Goal: Task Accomplishment & Management: Manage account settings

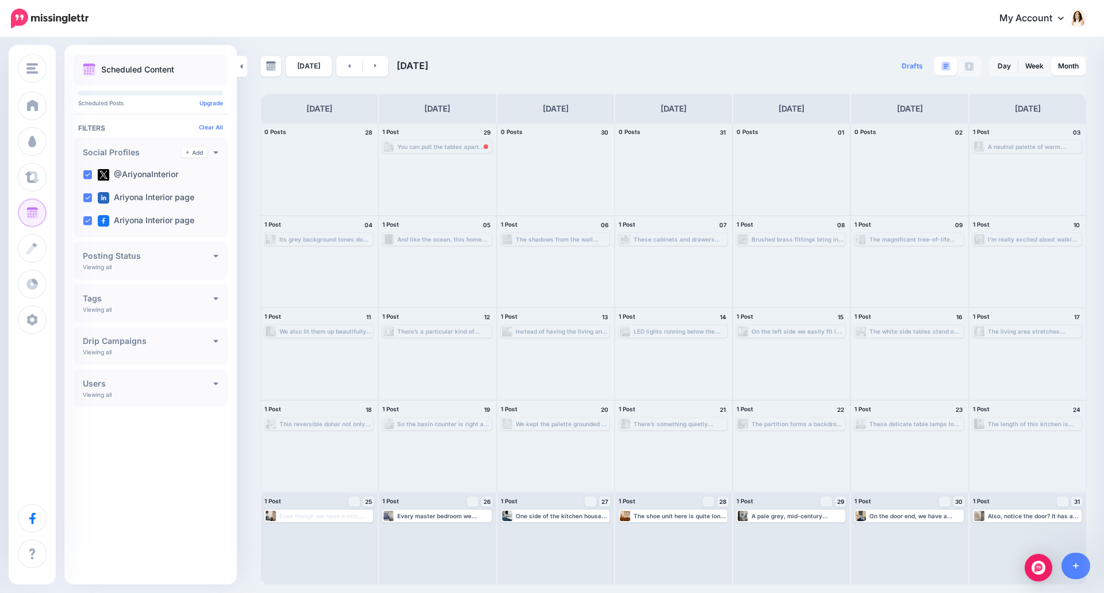
click at [715, 20] on div "My Account Dashboard My Account Billing Facebook Community Help Center Logout" at bounding box center [595, 19] width 984 height 28
click at [377, 64] on link at bounding box center [376, 66] width 26 height 21
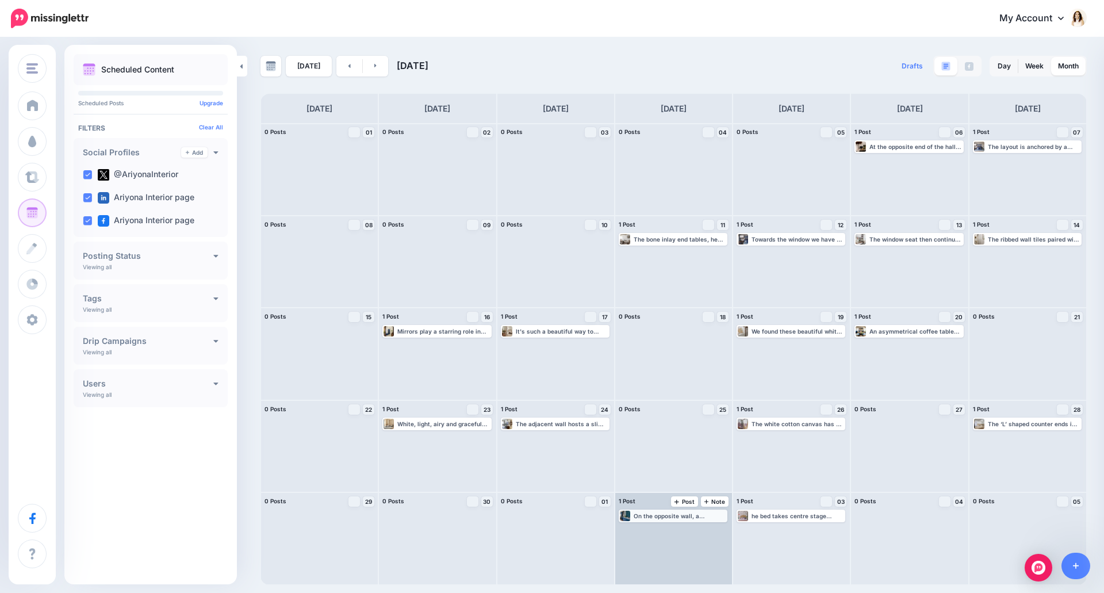
click at [681, 519] on div "On the opposite wall, a dedicated service counter extends into the crockery and…" at bounding box center [680, 515] width 93 height 7
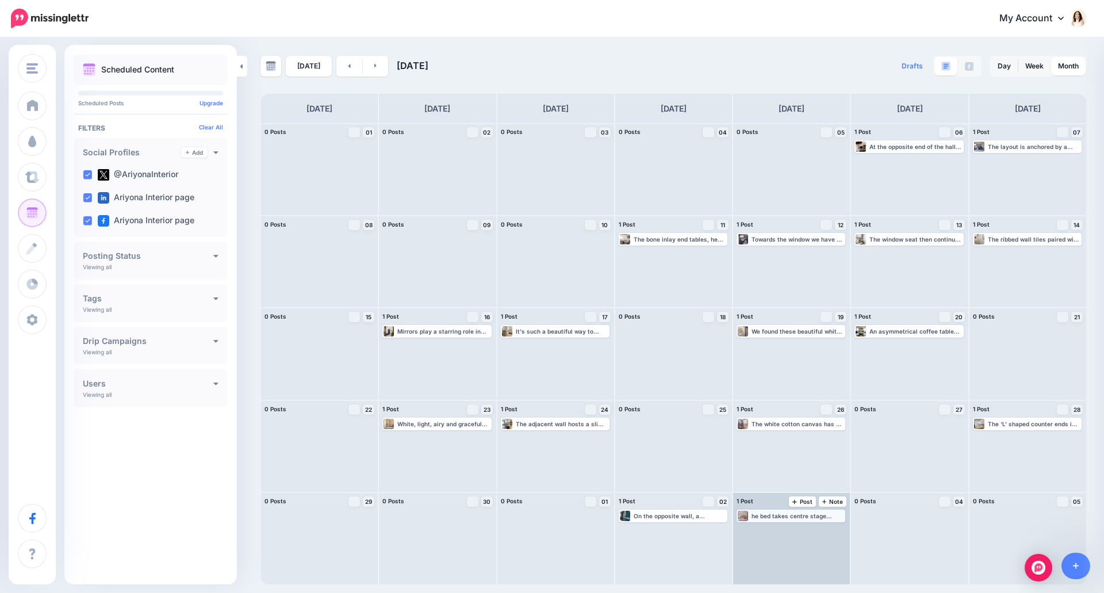
click at [774, 514] on div "he bed takes centre stage placed against the backdrop of that delightful wallpa…" at bounding box center [798, 515] width 93 height 7
click at [777, 527] on span "Edit" at bounding box center [777, 530] width 9 height 6
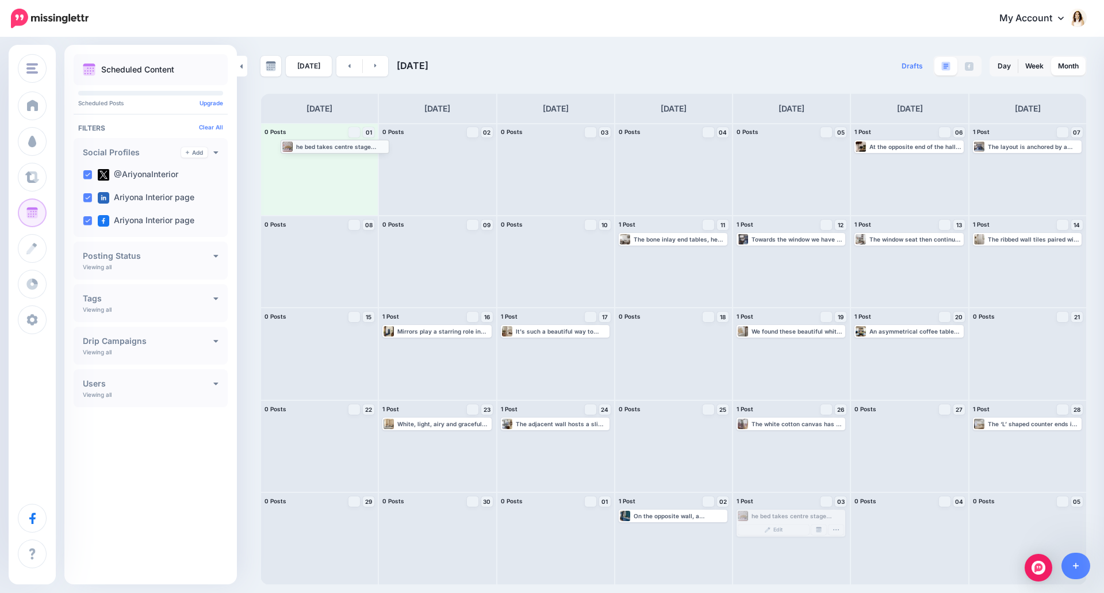
drag, startPoint x: 786, startPoint y: 515, endPoint x: 330, endPoint y: 145, distance: 587.1
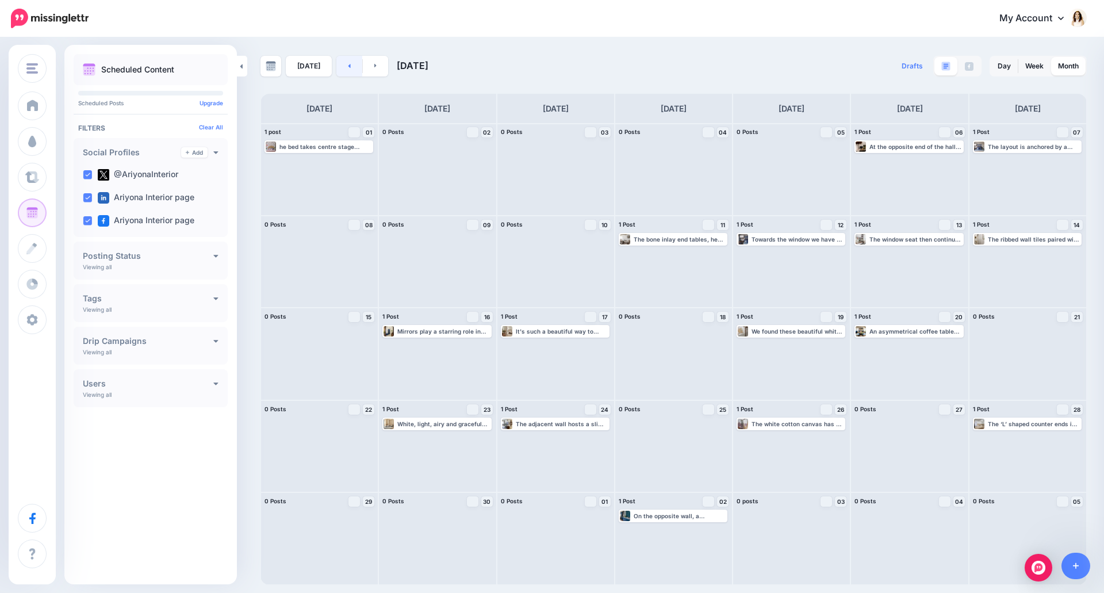
click at [348, 66] on icon at bounding box center [349, 66] width 2 height 4
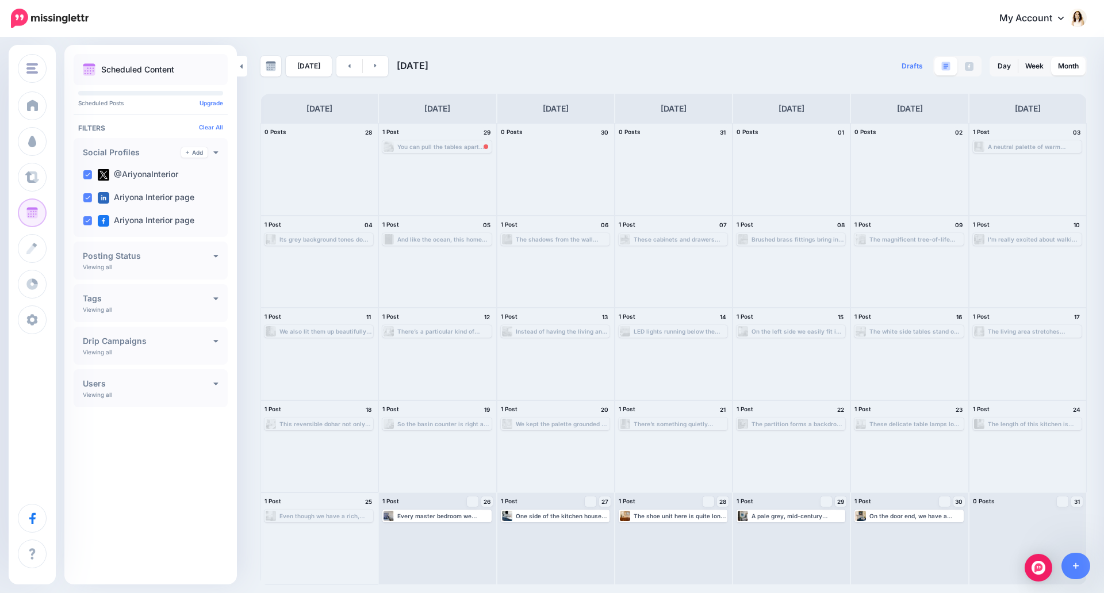
drag, startPoint x: 1029, startPoint y: 65, endPoint x: 1002, endPoint y: 129, distance: 69.8
click at [1030, 65] on link "Week" at bounding box center [1034, 66] width 32 height 18
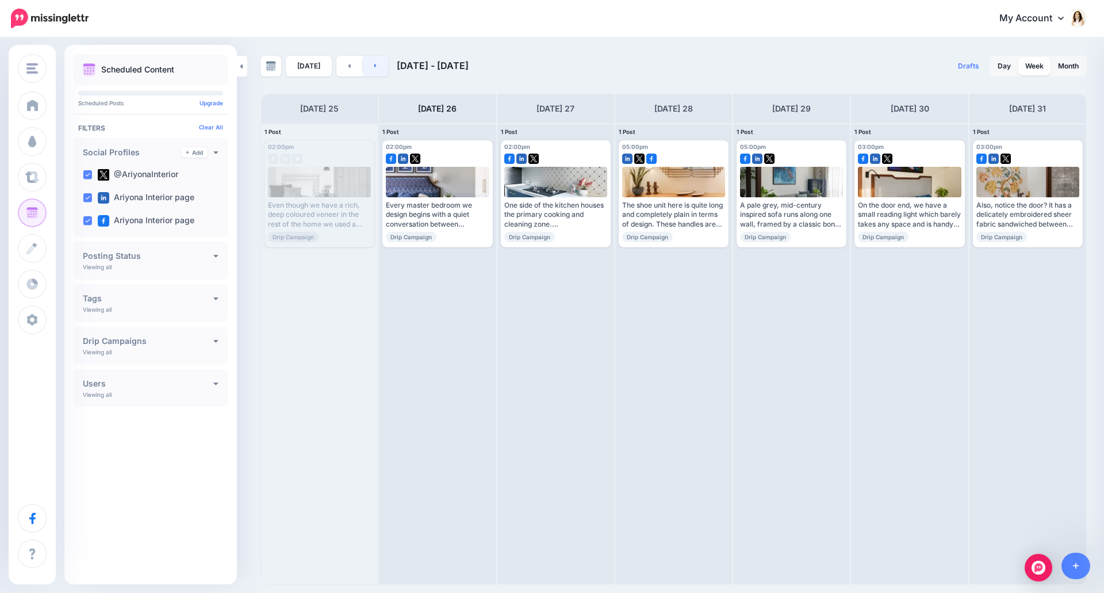
click at [378, 67] on link at bounding box center [376, 66] width 26 height 21
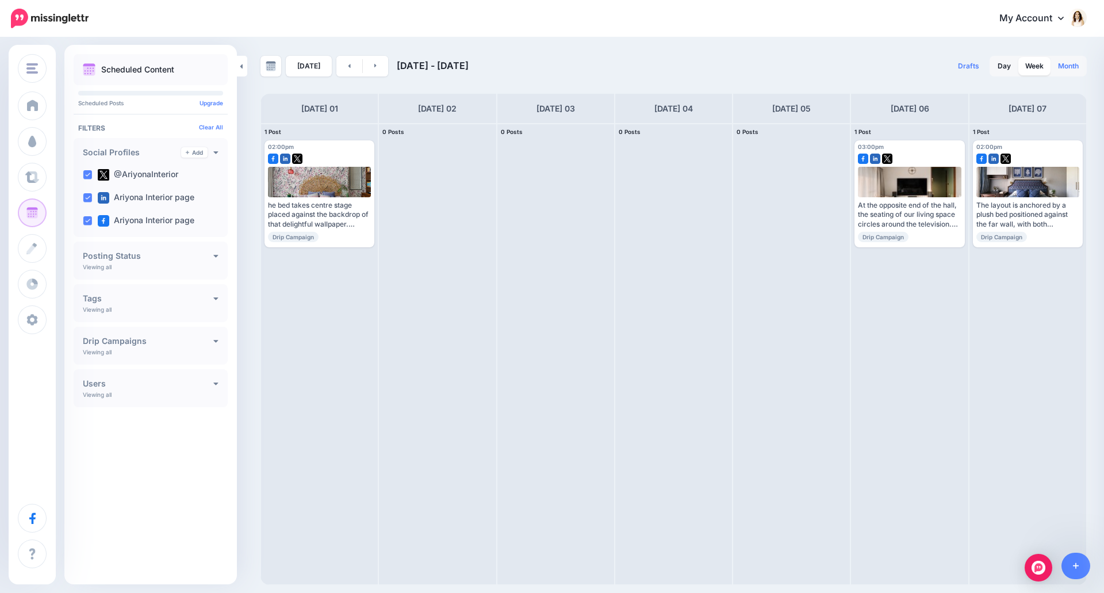
click at [1075, 65] on link "Month" at bounding box center [1068, 66] width 35 height 18
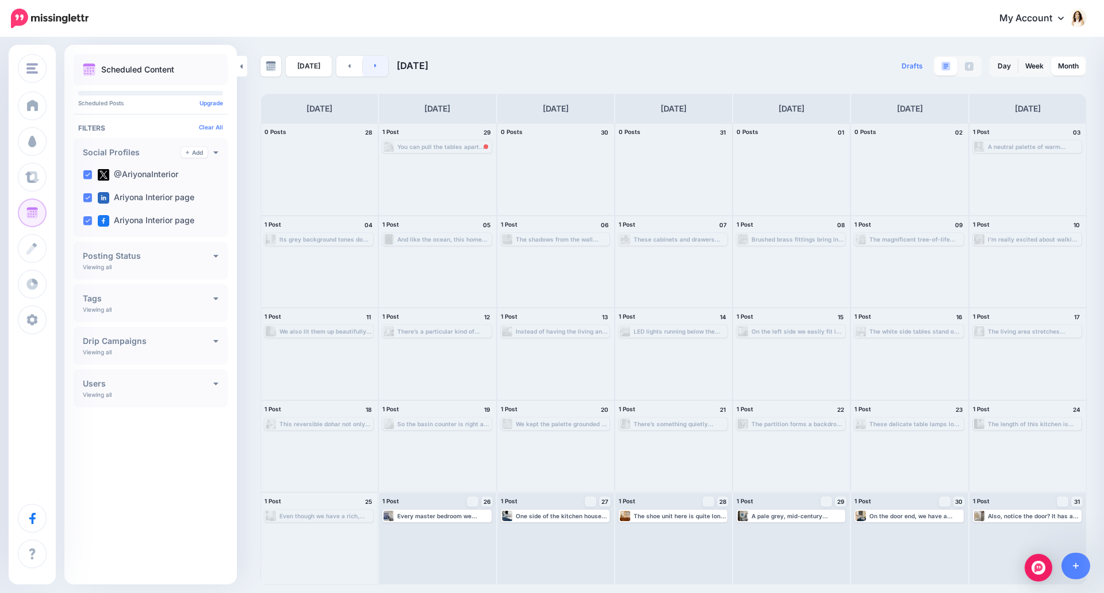
click at [377, 64] on link at bounding box center [376, 66] width 26 height 21
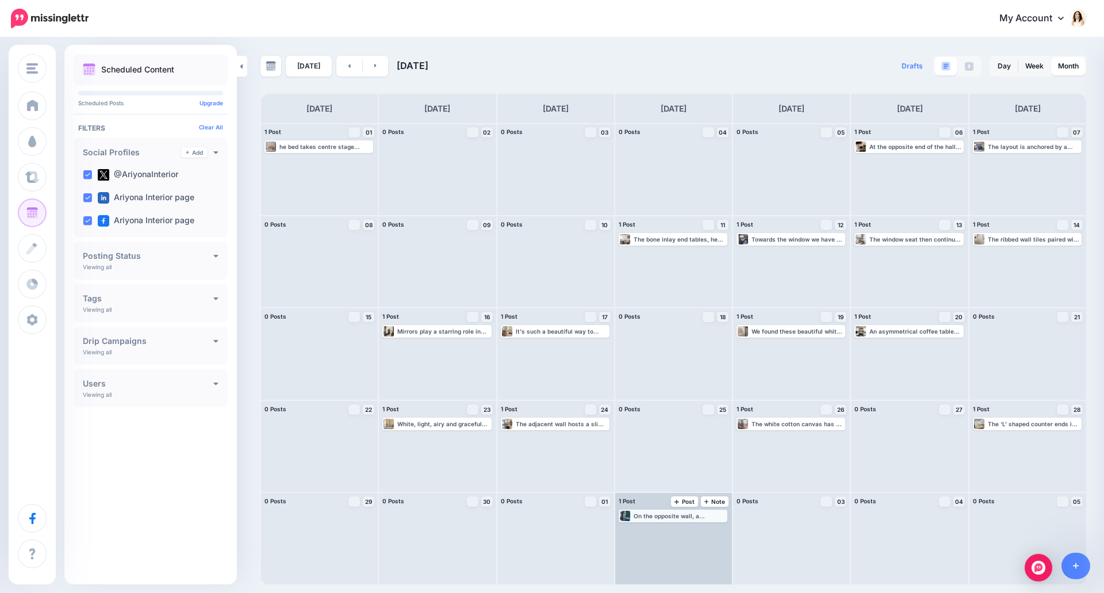
click at [667, 515] on div "On the opposite wall, a dedicated service counter extends into the crockery and…" at bounding box center [680, 515] width 93 height 7
click at [664, 534] on link "Edit" at bounding box center [655, 529] width 71 height 10
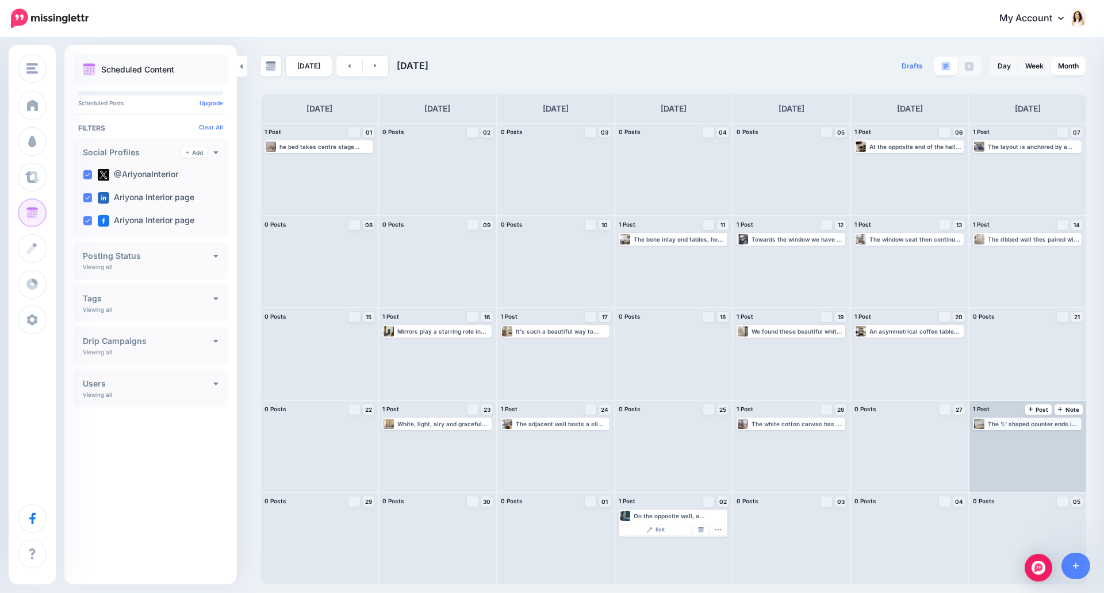
click at [1016, 426] on div "The ‘L’ shaped counter ends in the rolling shutter and tall unit. Read more 👉 […" at bounding box center [1034, 423] width 93 height 7
click at [1005, 443] on div "The ‘L’ shaped counter ends in the rolling shutter and tall unit. Read more 👉 […" at bounding box center [1027, 430] width 109 height 27
click at [1004, 425] on div "The ‘L’ shaped counter ends in the rolling shutter and tall unit. Read more 👉 […" at bounding box center [1034, 423] width 93 height 7
click at [1001, 439] on img at bounding box center [1004, 438] width 6 height 6
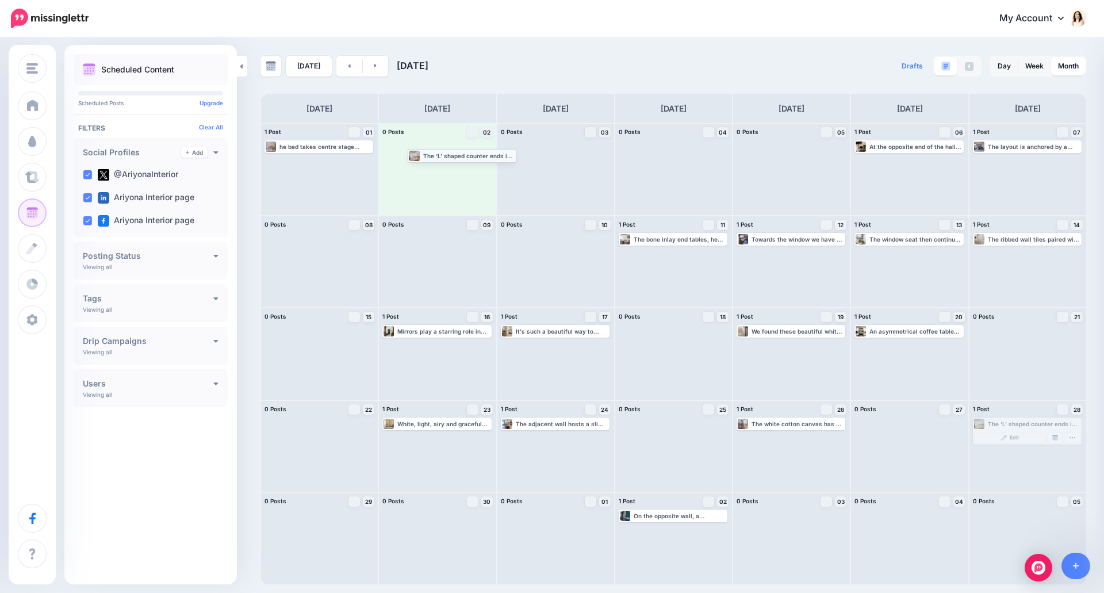
drag, startPoint x: 1014, startPoint y: 423, endPoint x: 449, endPoint y: 154, distance: 625.8
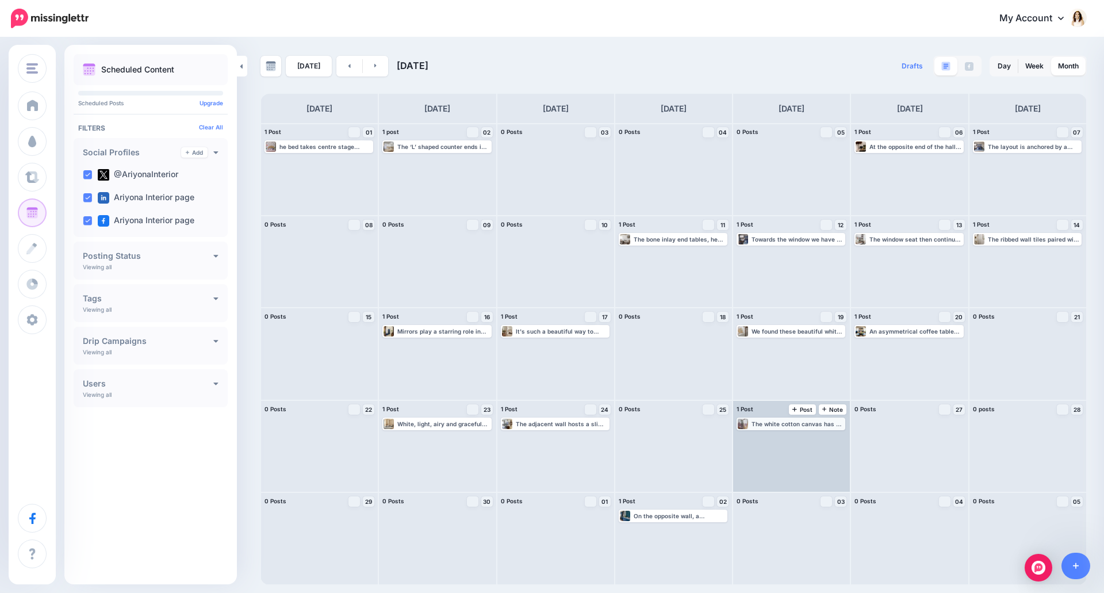
click at [799, 423] on div "The white cotton canvas has a natural texture, yet keeps the foreground simple,…" at bounding box center [798, 423] width 93 height 7
click at [786, 435] on link "Edit" at bounding box center [773, 437] width 71 height 10
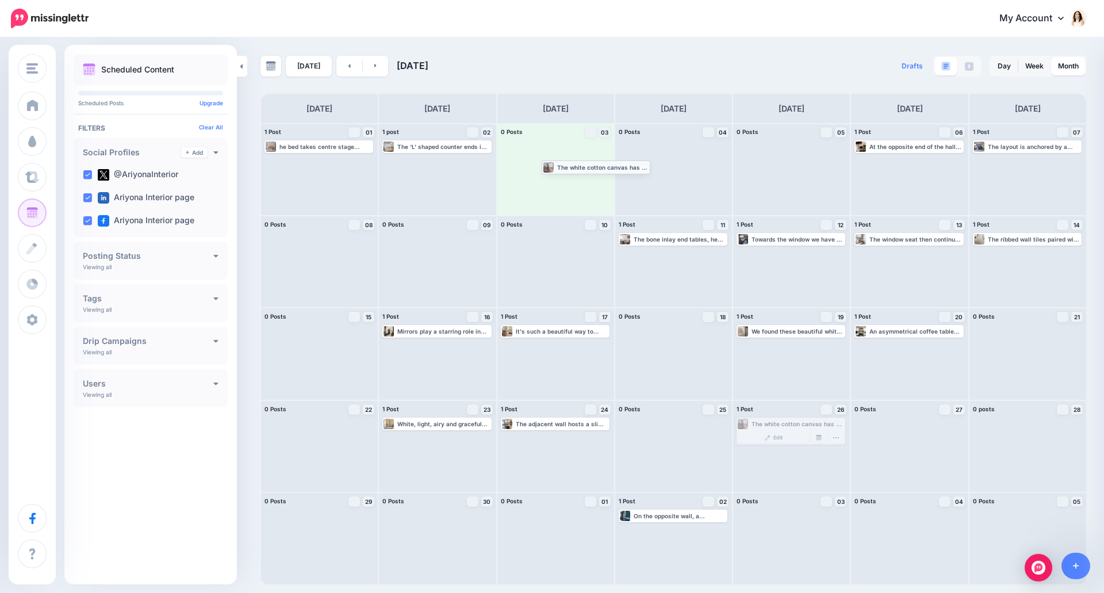
drag, startPoint x: 796, startPoint y: 423, endPoint x: 602, endPoint y: 166, distance: 322.6
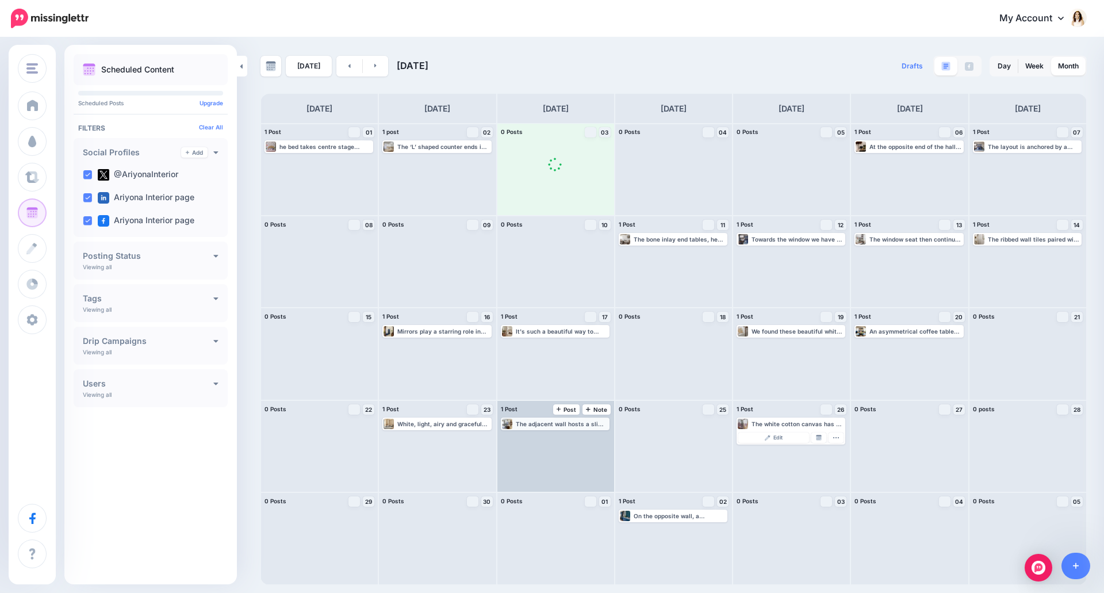
click at [561, 428] on div "The adjacent wall hosts a slim, handcrafted teakwood TV unit with a carved meda…" at bounding box center [555, 424] width 106 height 10
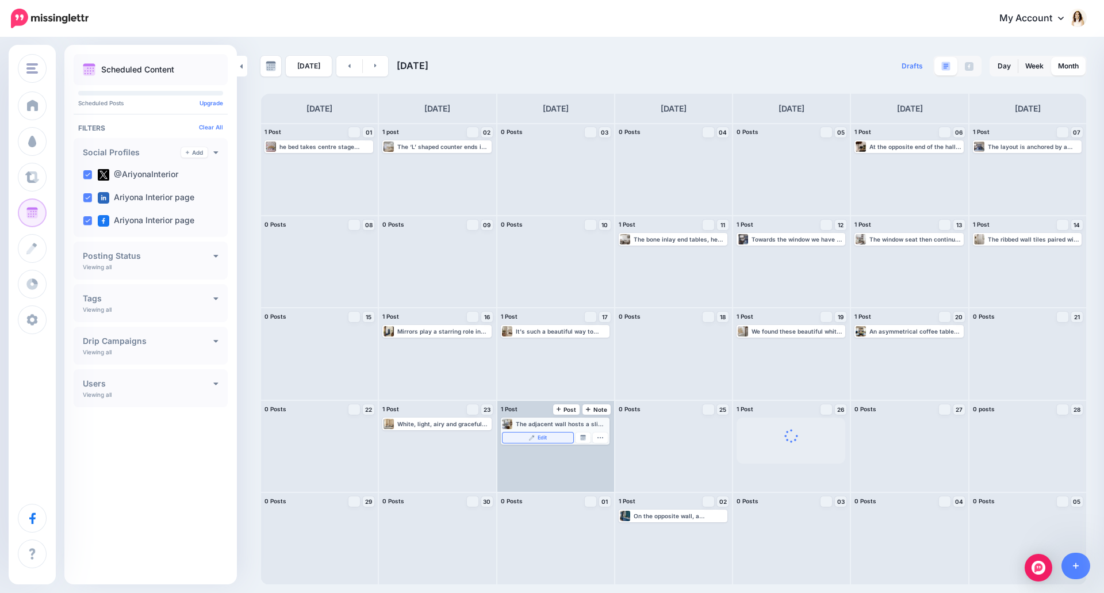
click at [555, 436] on link "Edit" at bounding box center [538, 437] width 71 height 10
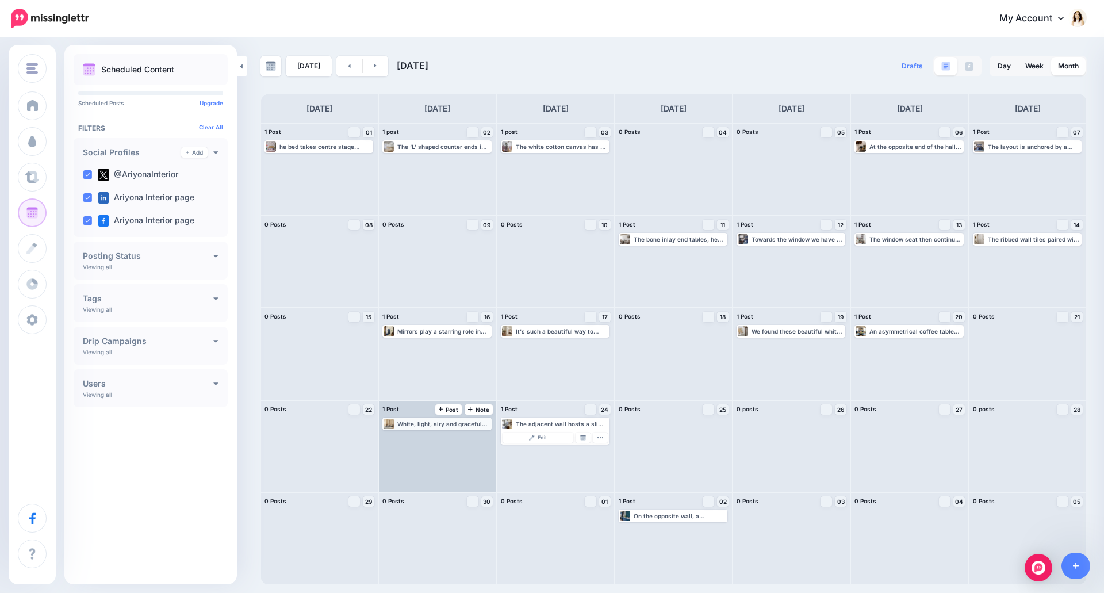
click at [459, 426] on div "White, light, airy and graceful… this bedroom is about as dreamy as they come. …" at bounding box center [443, 423] width 93 height 7
click at [437, 442] on link "Edit" at bounding box center [419, 437] width 71 height 10
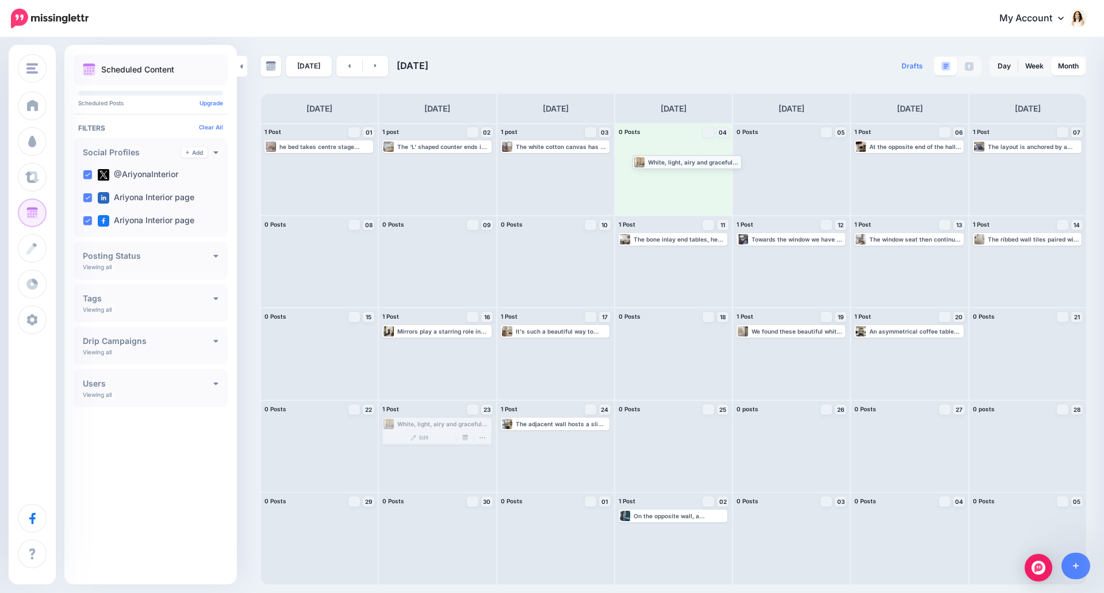
drag, startPoint x: 446, startPoint y: 424, endPoint x: 696, endPoint y: 162, distance: 362.4
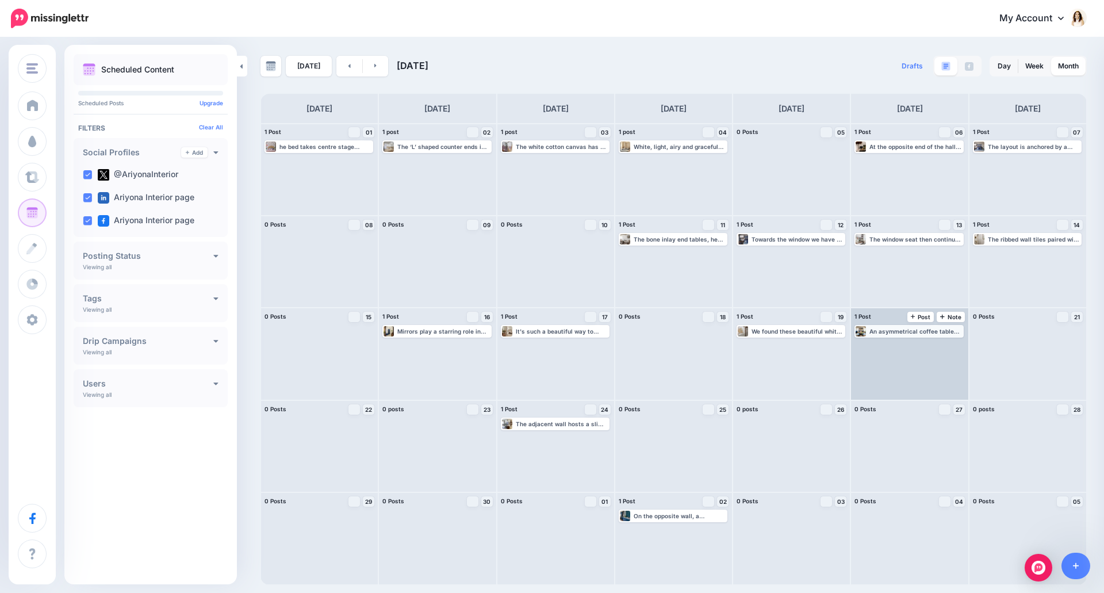
click at [921, 330] on div "An asymmetrical coffee table placed in the centre breaks the symmetry and adds …" at bounding box center [915, 331] width 93 height 7
click at [894, 344] on span "Edit" at bounding box center [896, 345] width 9 height 6
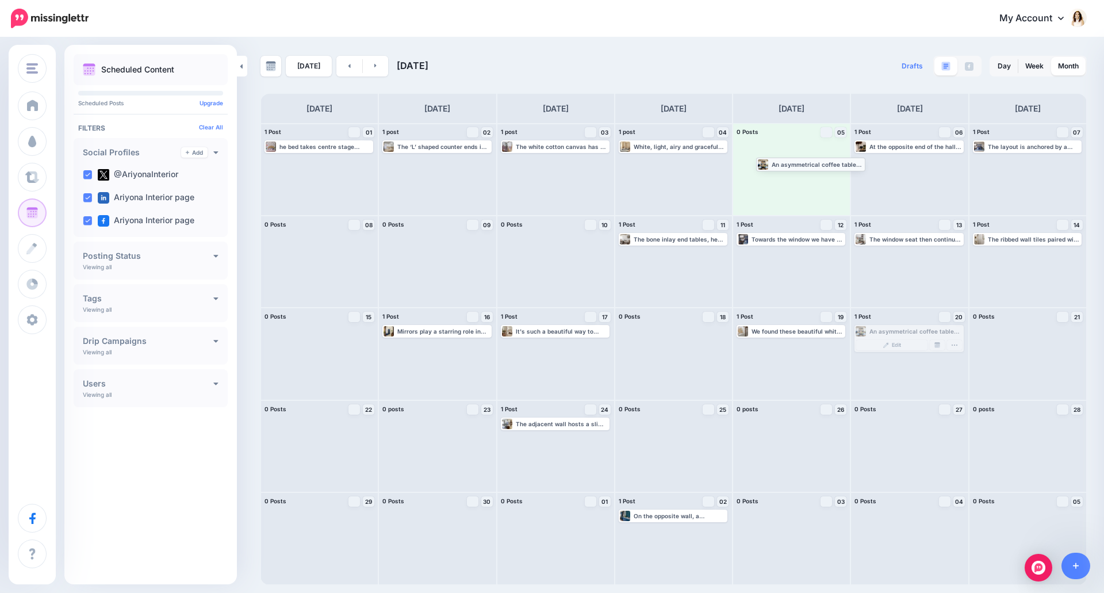
drag, startPoint x: 897, startPoint y: 331, endPoint x: 798, endPoint y: 163, distance: 194.1
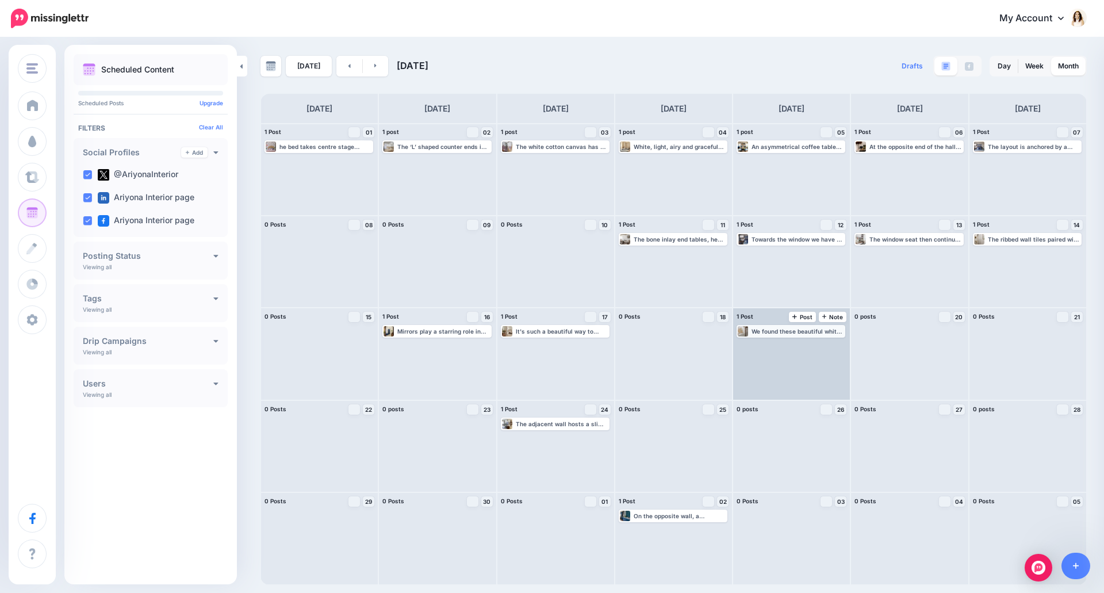
click at [810, 328] on div "We found these beautiful white ceramic knobs for the mandir unit on Amazon. The…" at bounding box center [798, 331] width 93 height 7
click at [788, 346] on link "Edit" at bounding box center [773, 345] width 71 height 10
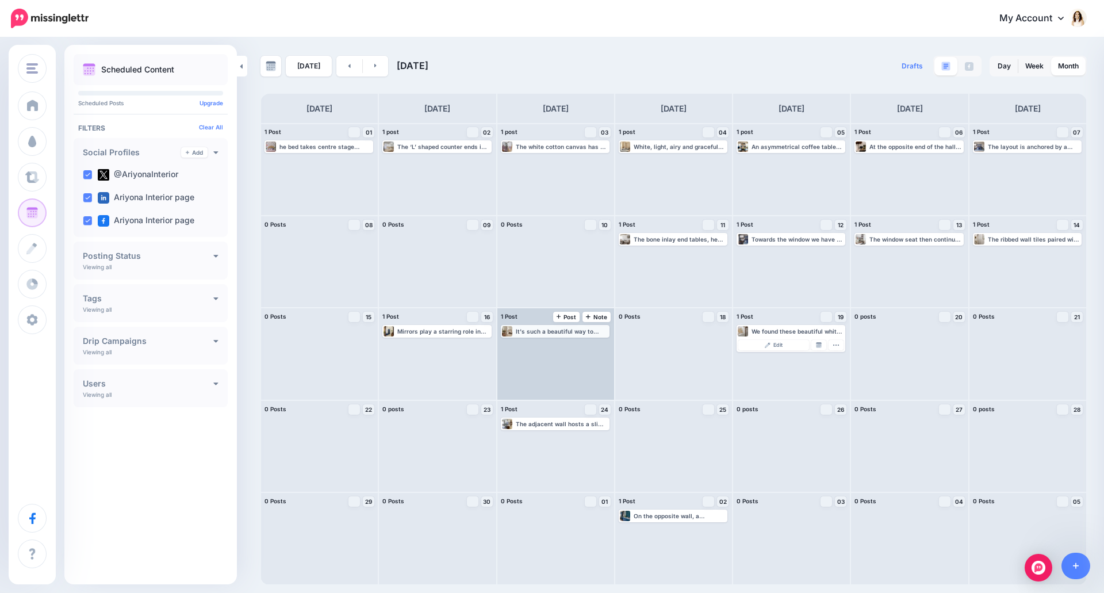
click at [579, 334] on div "It's such a beautiful way to quickly transform the vibe of any space. Read the …" at bounding box center [562, 331] width 93 height 7
click at [565, 346] on link "Edit" at bounding box center [538, 345] width 71 height 10
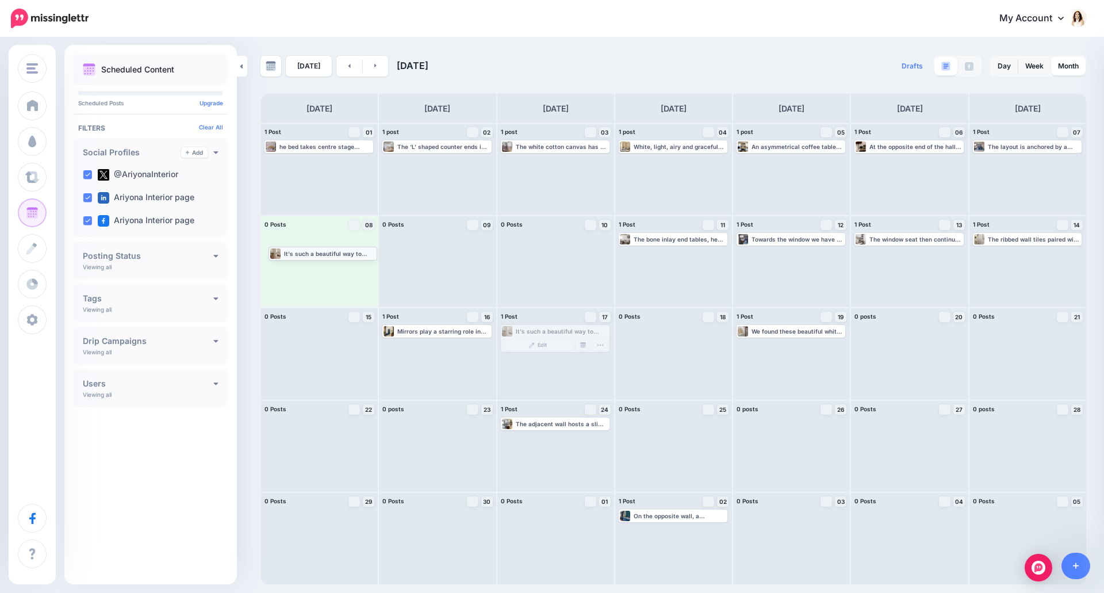
drag, startPoint x: 560, startPoint y: 331, endPoint x: 328, endPoint y: 252, distance: 245.1
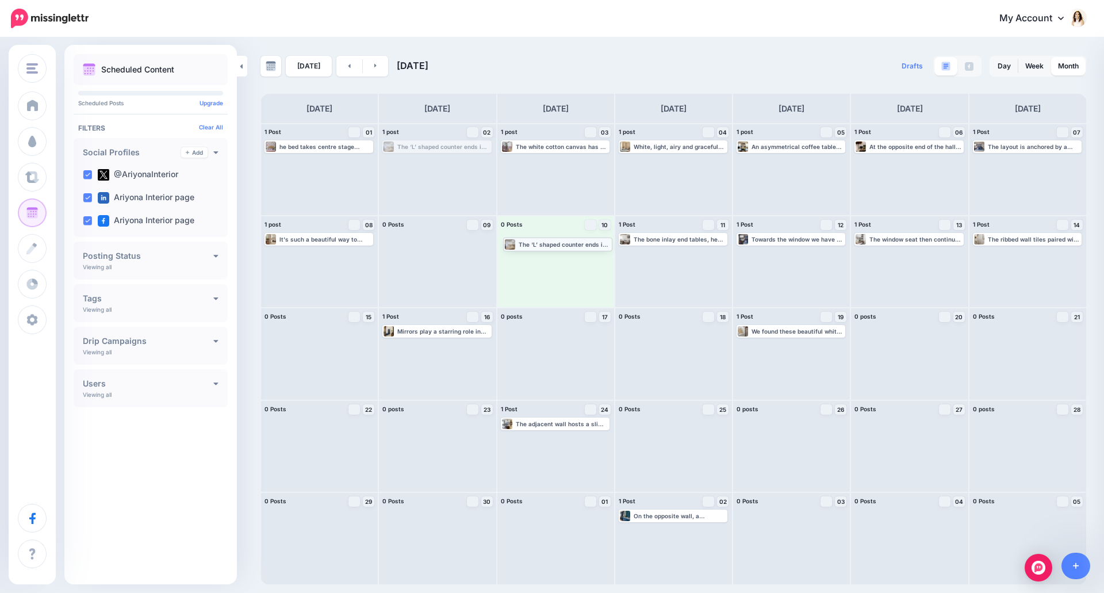
drag, startPoint x: 431, startPoint y: 148, endPoint x: 551, endPoint y: 245, distance: 155.0
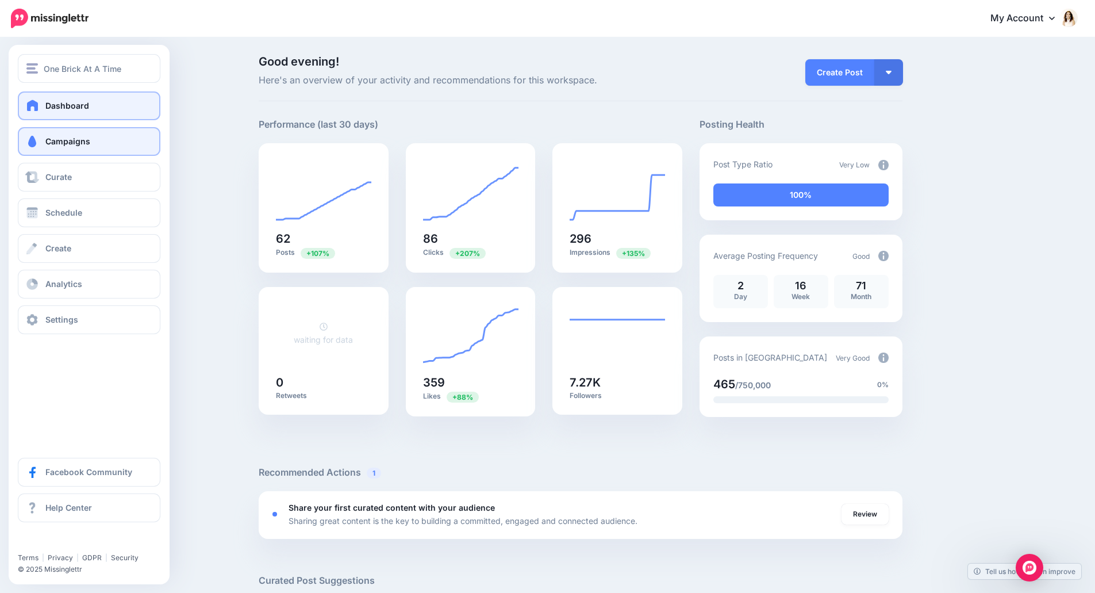
click at [69, 140] on span "Campaigns" at bounding box center [67, 141] width 45 height 10
